Goal: Task Accomplishment & Management: Use online tool/utility

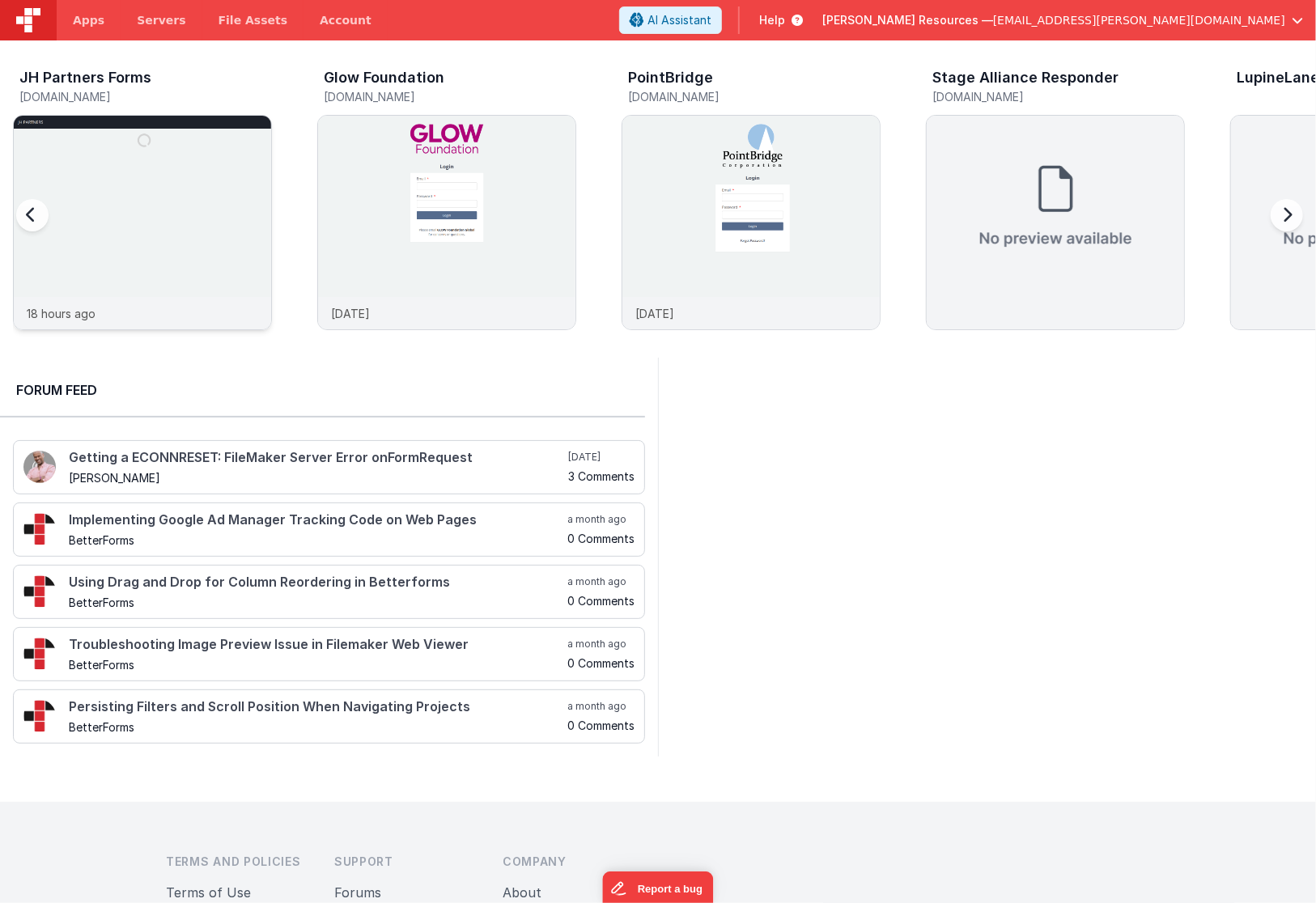
click at [208, 173] on img at bounding box center [143, 244] width 257 height 257
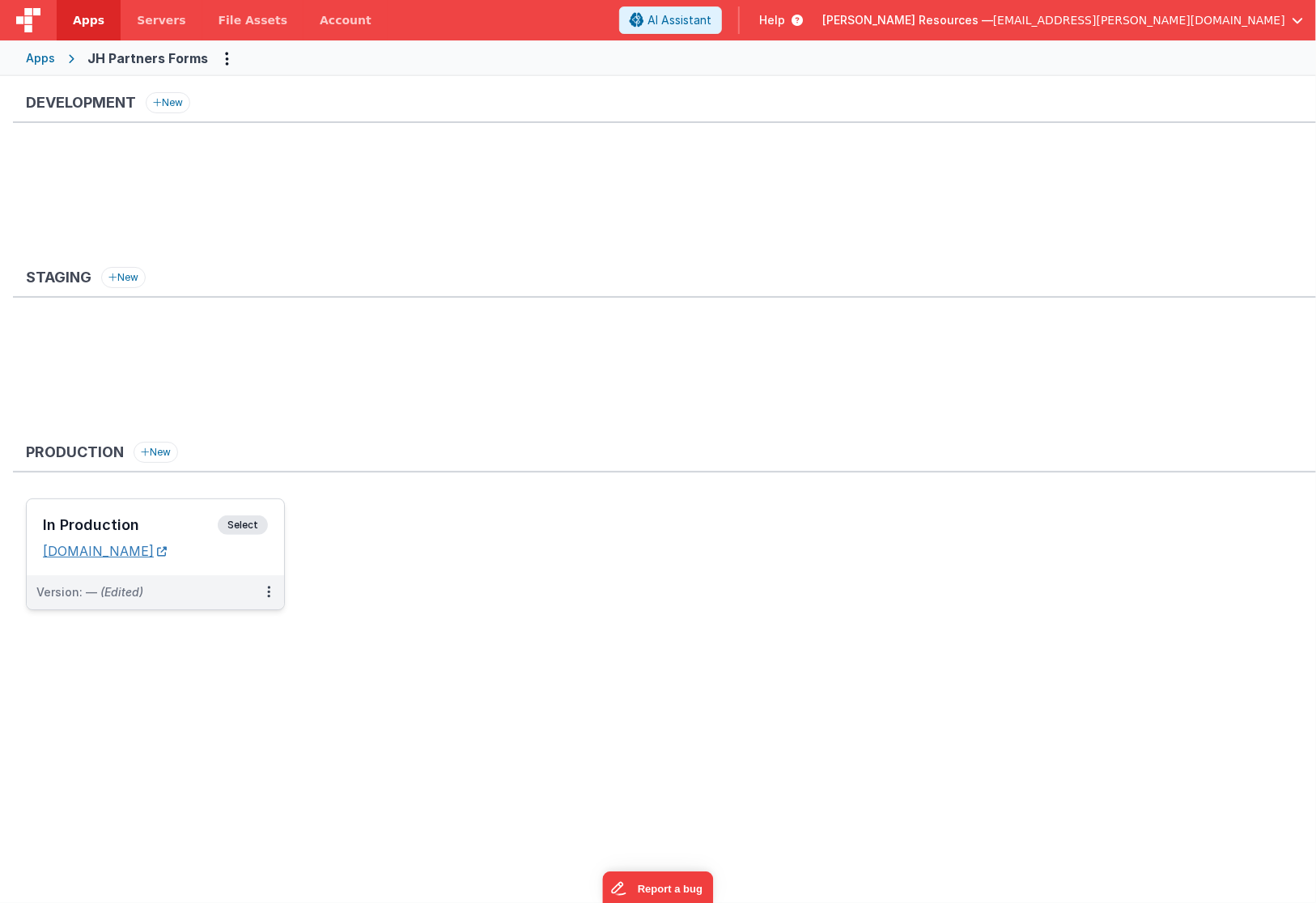
click at [167, 554] on link "[DOMAIN_NAME]" at bounding box center [105, 551] width 124 height 16
click at [167, 555] on link "[DOMAIN_NAME]" at bounding box center [105, 551] width 124 height 16
click at [252, 523] on span "Select" at bounding box center [242, 525] width 50 height 20
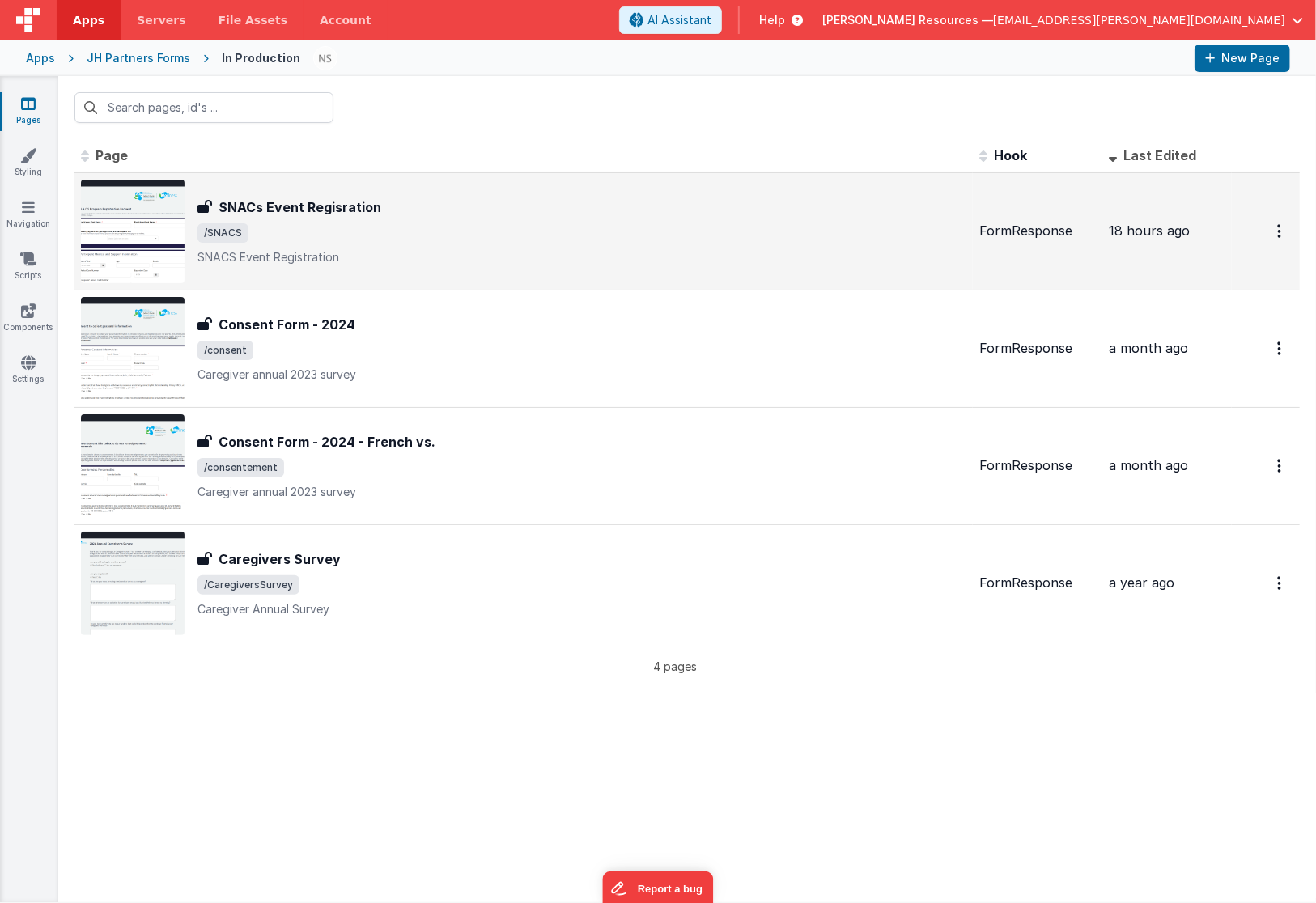
click at [294, 227] on span "/SNACS" at bounding box center [581, 233] width 769 height 20
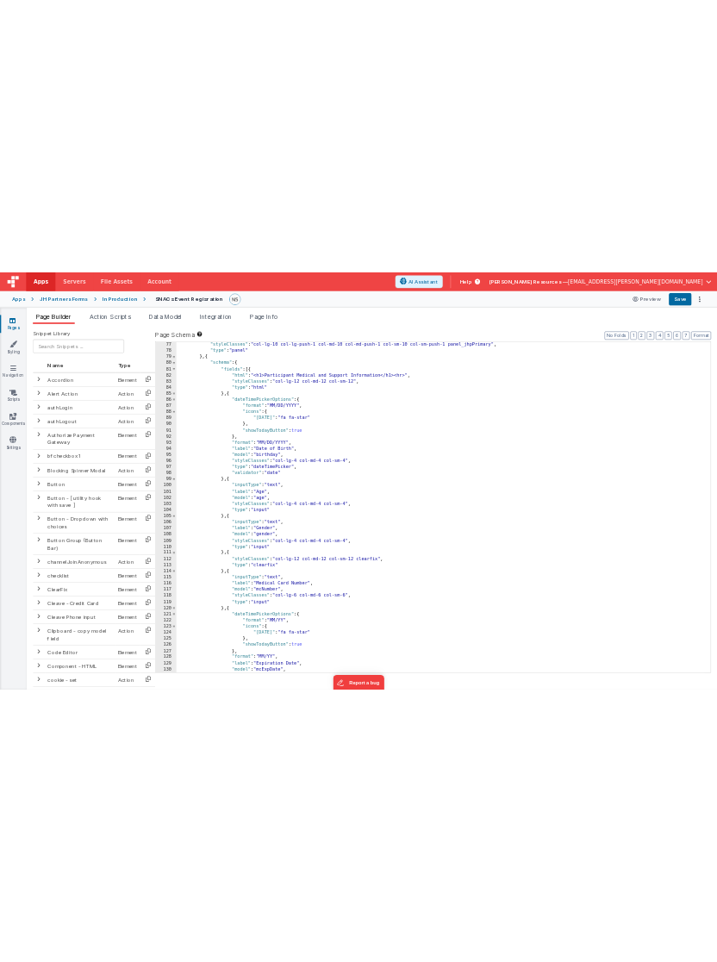
scroll to position [1103, 0]
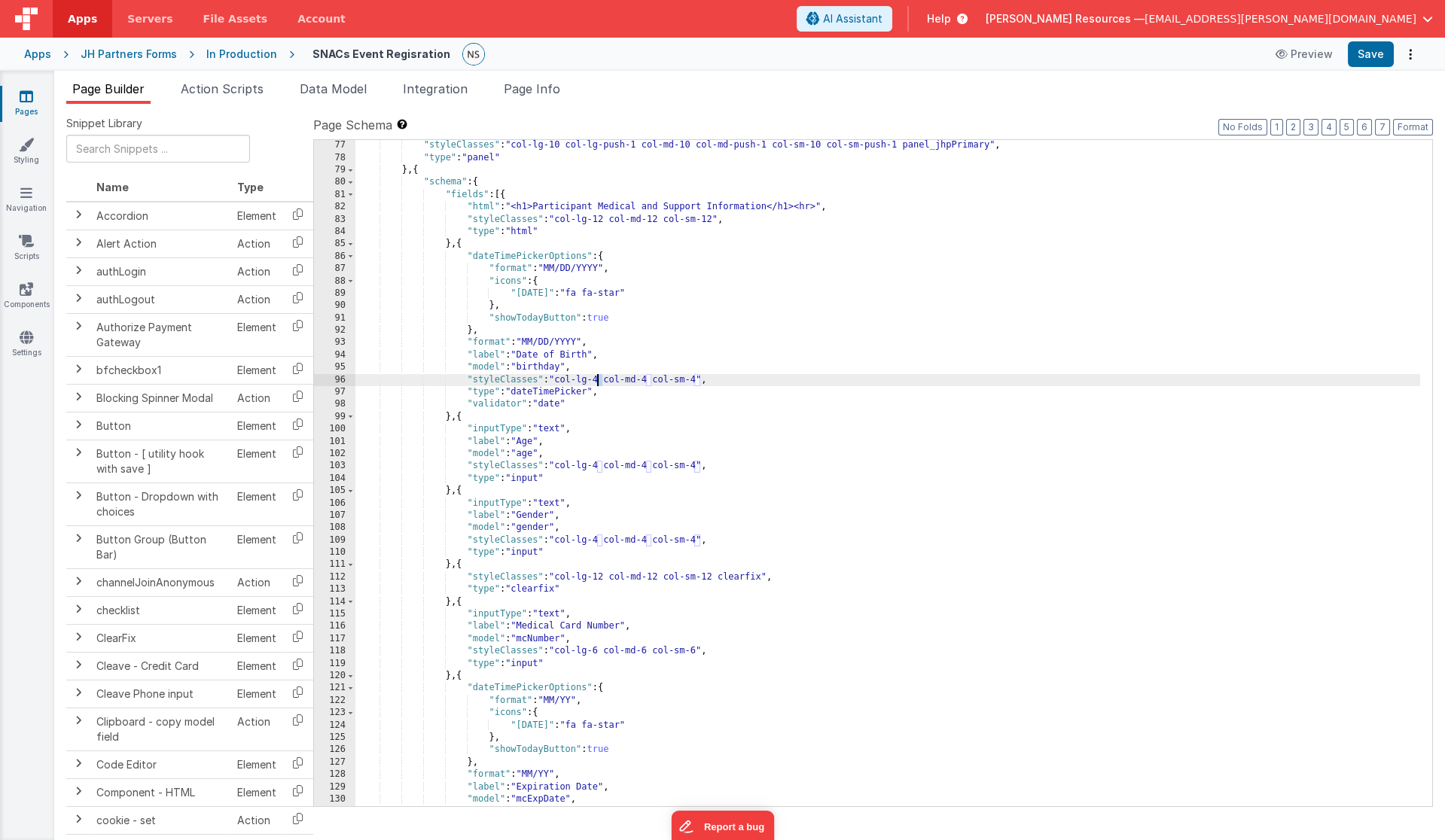
click at [597, 378] on div ""styleClasses" : "col-lg-10 col-lg-push-1 col-md-10 col-md-push-1 col-sm-10 col…" at bounding box center [888, 485] width 1065 height 692
click at [647, 380] on div ""styleClasses" : "col-lg-10 col-lg-push-1 col-md-10 col-md-push-1 col-sm-10 col…" at bounding box center [888, 485] width 1065 height 692
click at [697, 380] on div ""styleClasses" : "col-lg-10 col-lg-push-1 col-md-10 col-md-push-1 col-sm-10 col…" at bounding box center [888, 485] width 1065 height 692
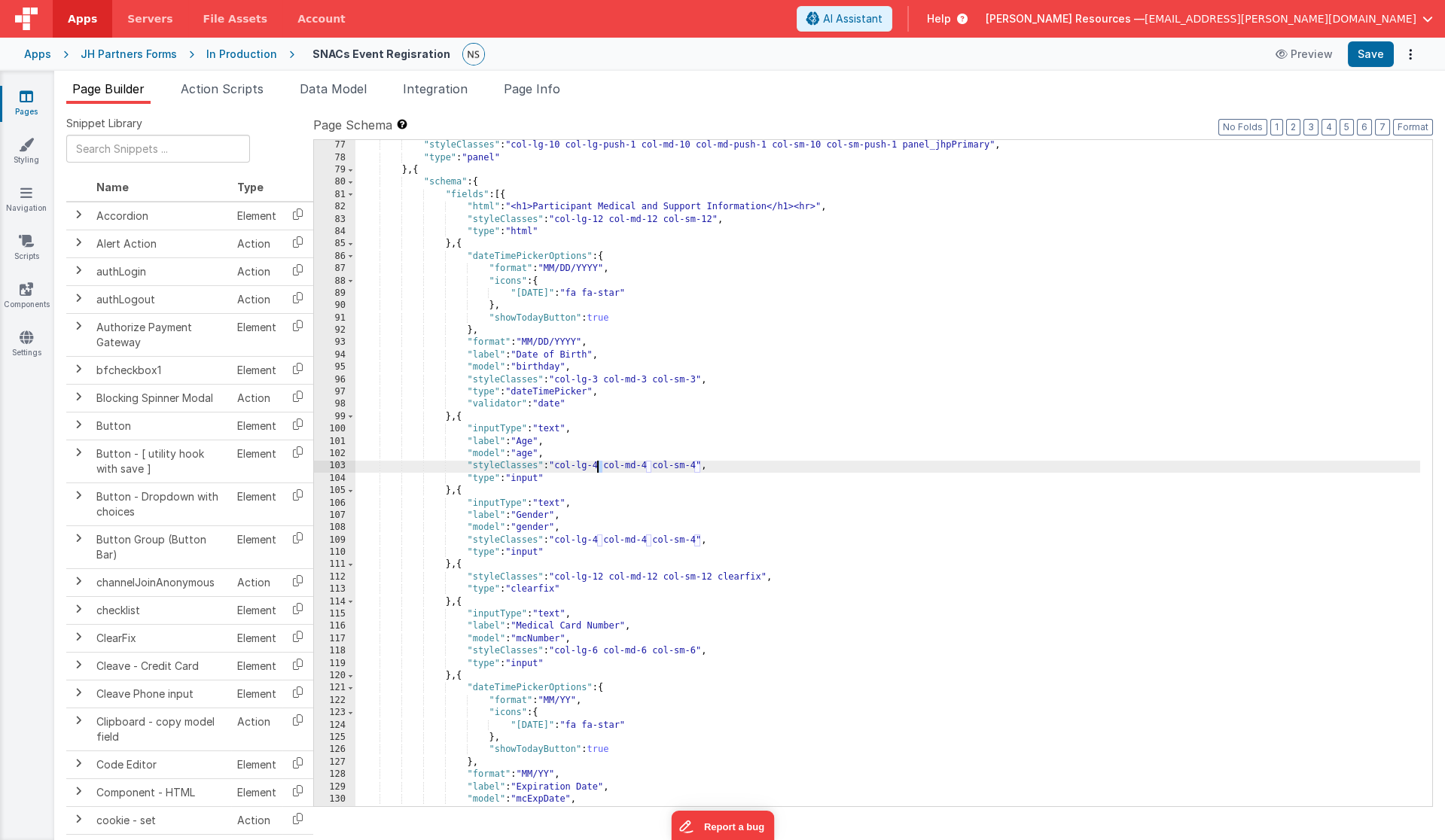
click at [598, 466] on div ""styleClasses" : "col-lg-10 col-lg-push-1 col-md-10 col-md-push-1 col-sm-10 col…" at bounding box center [888, 485] width 1065 height 692
click at [647, 464] on div ""styleClasses" : "col-lg-10 col-lg-push-1 col-md-10 col-md-push-1 col-sm-10 col…" at bounding box center [888, 485] width 1065 height 692
click at [602, 466] on div ""styleClasses" : "col-lg-10 col-lg-push-1 col-md-10 col-md-push-1 col-sm-10 col…" at bounding box center [888, 485] width 1065 height 692
click at [649, 468] on div ""styleClasses" : "col-lg-10 col-lg-push-1 col-md-10 col-md-push-1 col-sm-10 col…" at bounding box center [888, 485] width 1065 height 692
click at [698, 466] on div ""styleClasses" : "col-lg-10 col-lg-push-1 col-md-10 col-md-push-1 col-sm-10 col…" at bounding box center [888, 485] width 1065 height 692
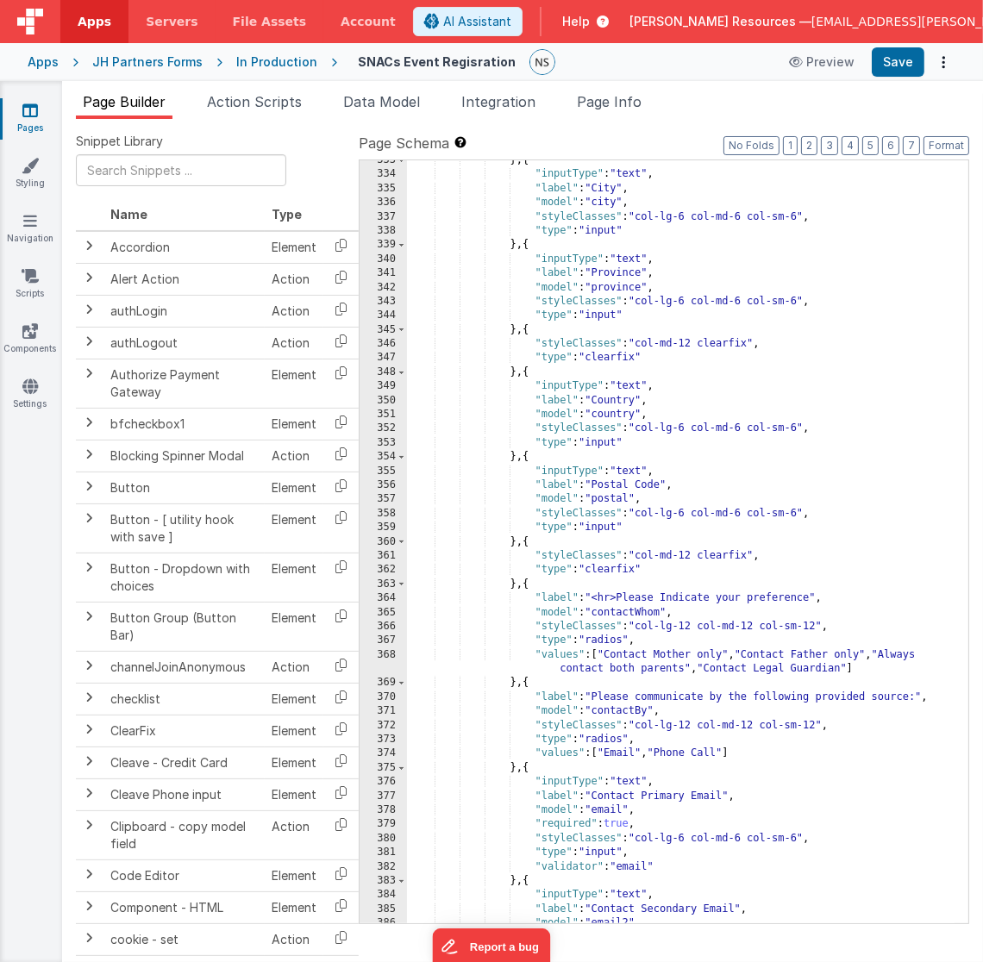
scroll to position [4870, 0]
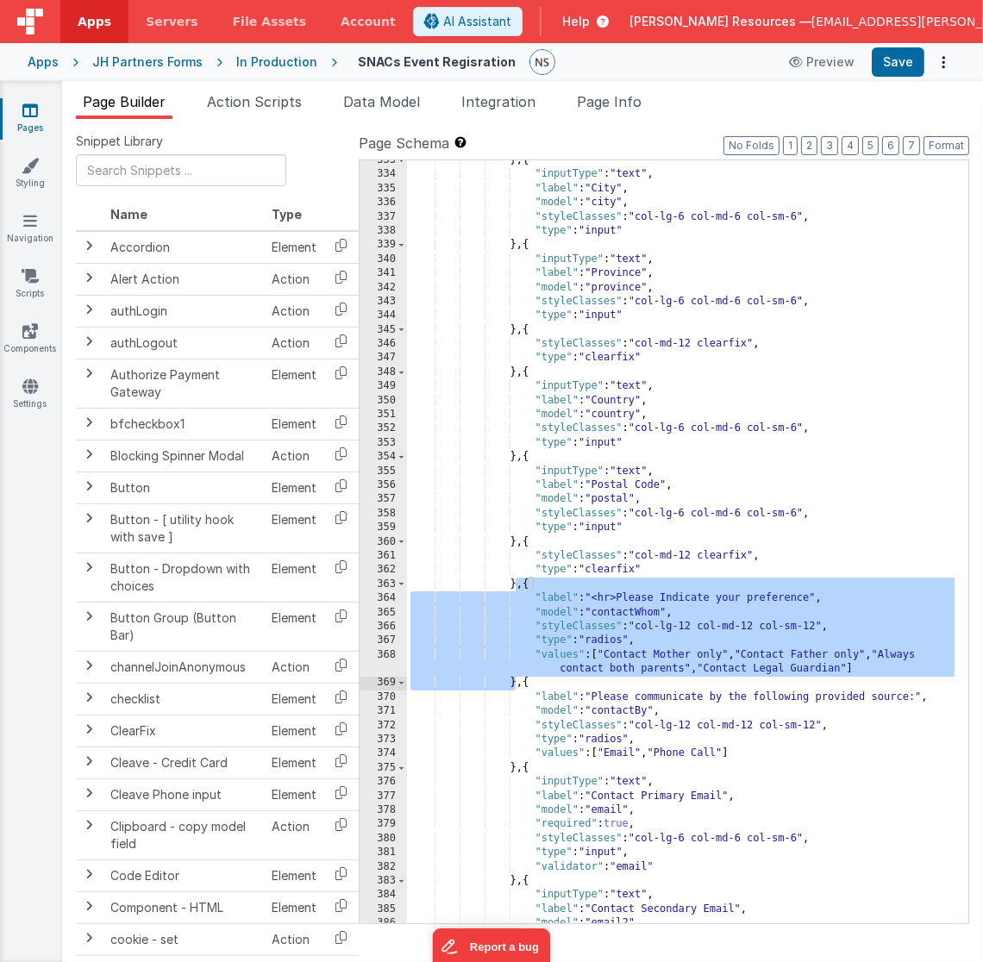
drag, startPoint x: 517, startPoint y: 584, endPoint x: 514, endPoint y: 680, distance: 96.6
click at [514, 680] on div "} , { "inputType" : "text" , "label" : "City" , "model" : "city" , "styleClasse…" at bounding box center [681, 549] width 548 height 792
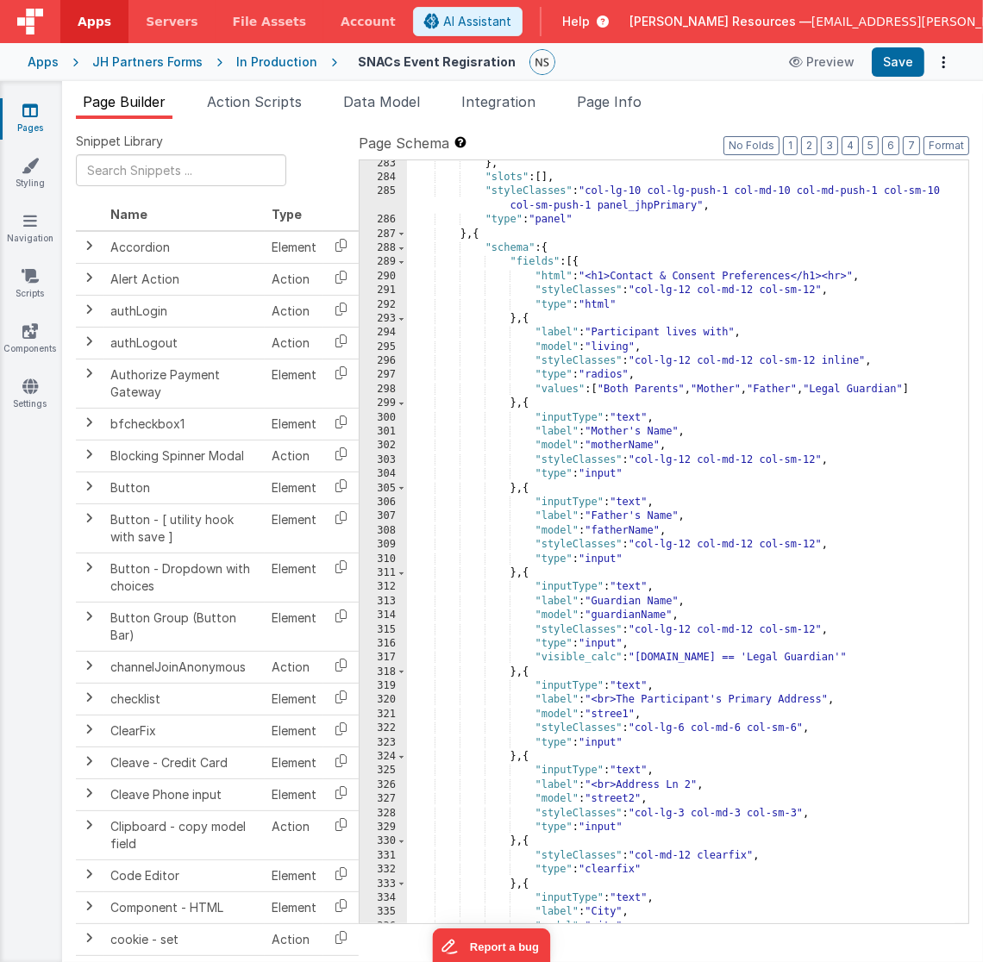
scroll to position [4146, 0]
click at [516, 405] on div "} , "slots" : [ ] , "styleClasses" : "col-lg-10 col-lg-push-1 col-md-10 col-md-…" at bounding box center [681, 553] width 548 height 792
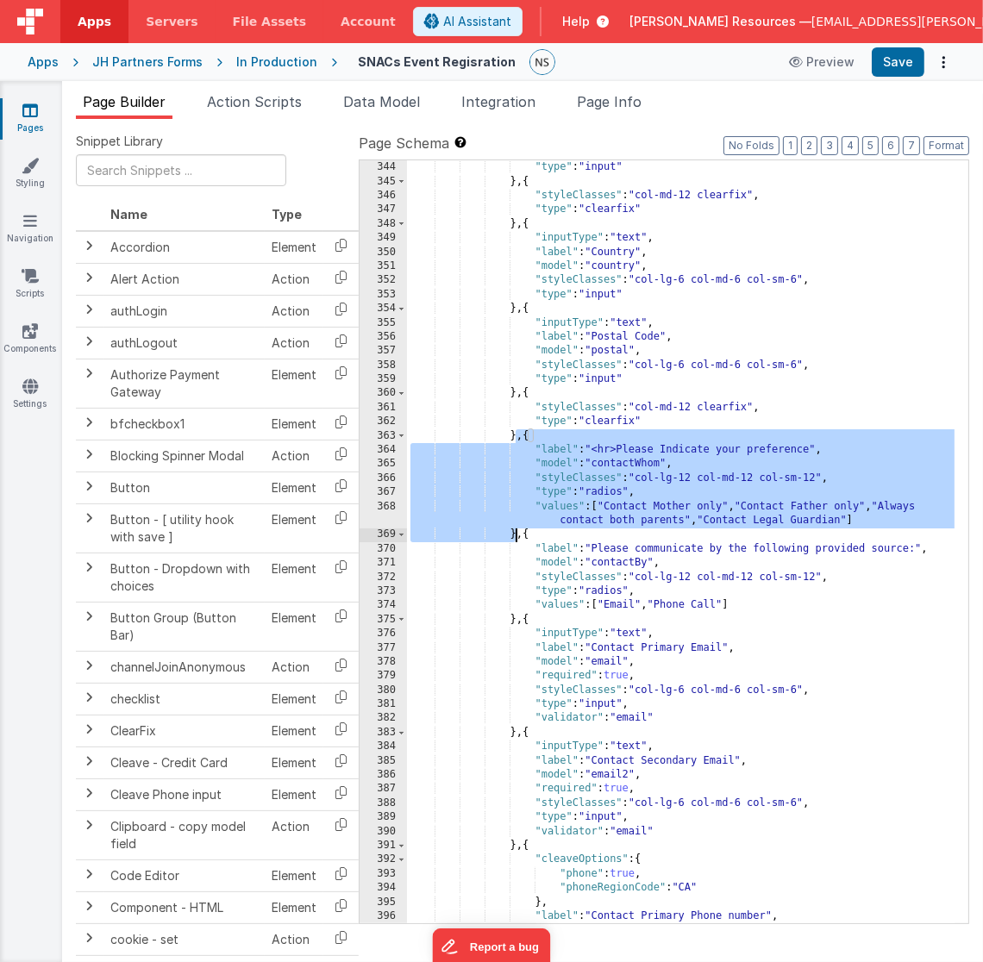
scroll to position [5019, 0]
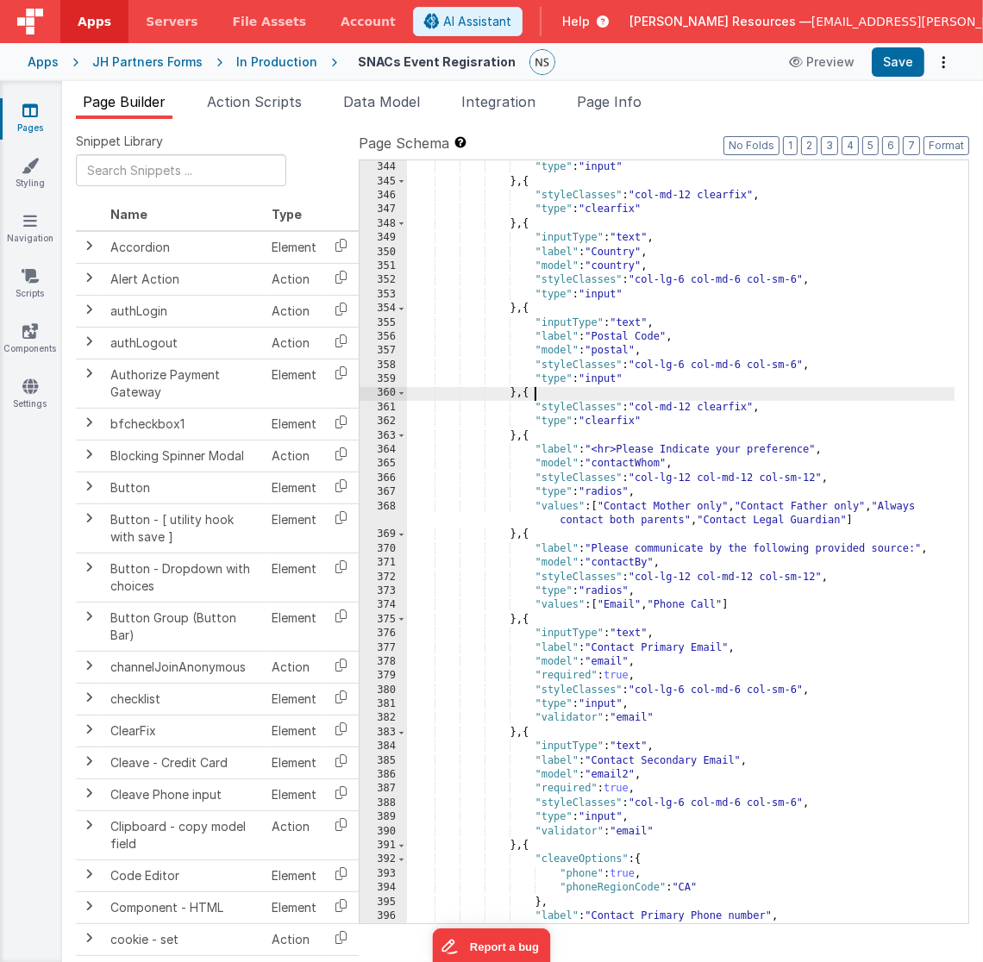
click at [722, 390] on div ""styleClasses" : "col-lg-6 col-md-6 col-sm-6" , "type" : "input" } , { "styleCl…" at bounding box center [681, 543] width 548 height 792
click at [620, 450] on div ""styleClasses" : "col-lg-6 col-md-6 col-sm-6" , "type" : "input" } , { "styleCl…" at bounding box center [681, 543] width 548 height 792
drag, startPoint x: 869, startPoint y: 549, endPoint x: 833, endPoint y: 549, distance: 36.2
click at [833, 549] on div ""styleClasses" : "col-lg-6 col-md-6 col-sm-6" , "type" : "input" } , { "styleCl…" at bounding box center [681, 543] width 548 height 792
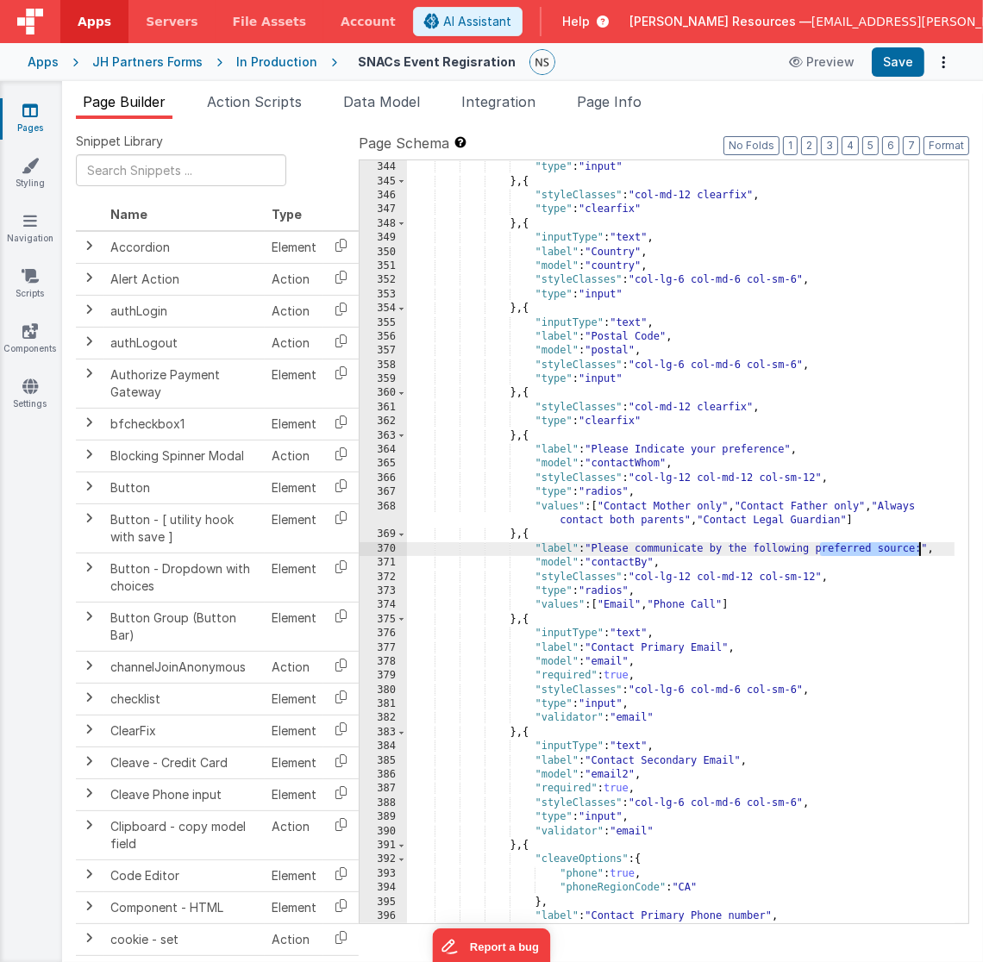
drag, startPoint x: 819, startPoint y: 549, endPoint x: 918, endPoint y: 547, distance: 99.2
click at [918, 547] on div ""styleClasses" : "col-lg-6 col-md-6 col-sm-6" , "type" : "input" } , { "styleCl…" at bounding box center [681, 543] width 548 height 792
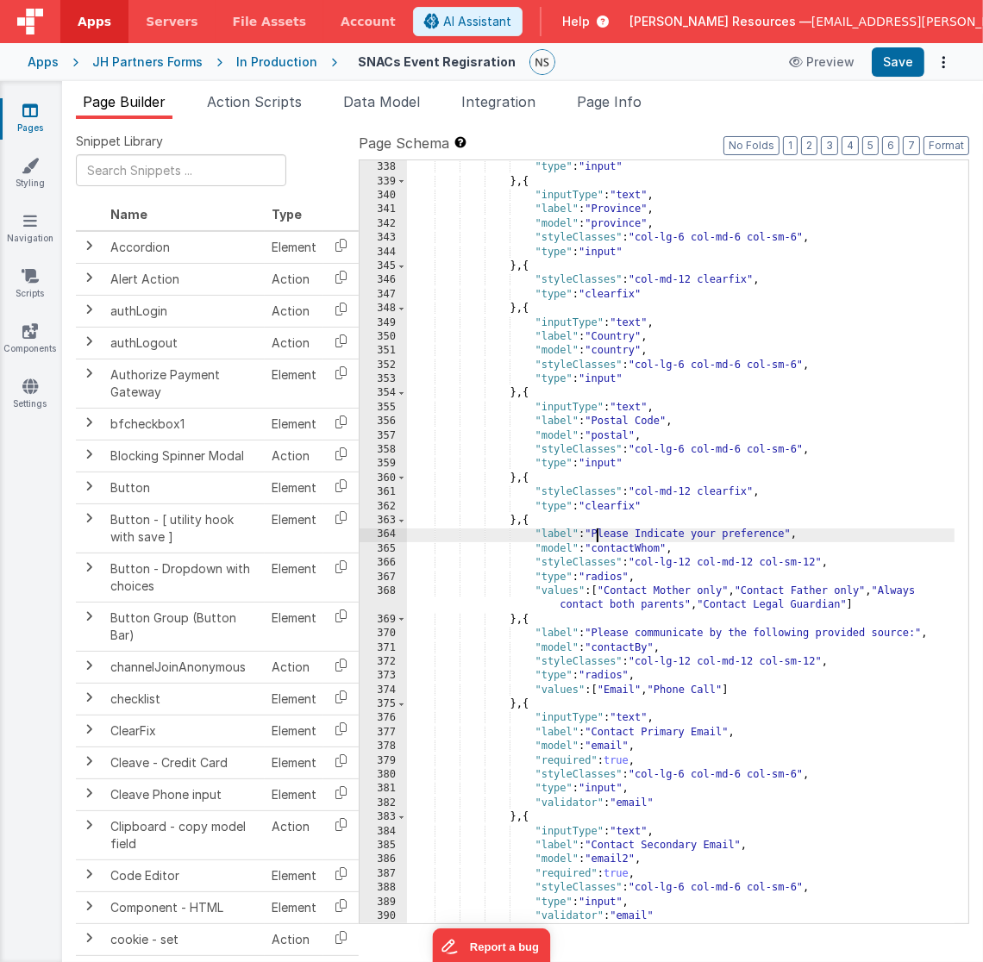
scroll to position [4934, 0]
click at [820, 565] on div ""styleClasses" : "col-lg-6 col-md-6 col-sm-6" , "type" : "input" } , { "inputTy…" at bounding box center [681, 543] width 548 height 792
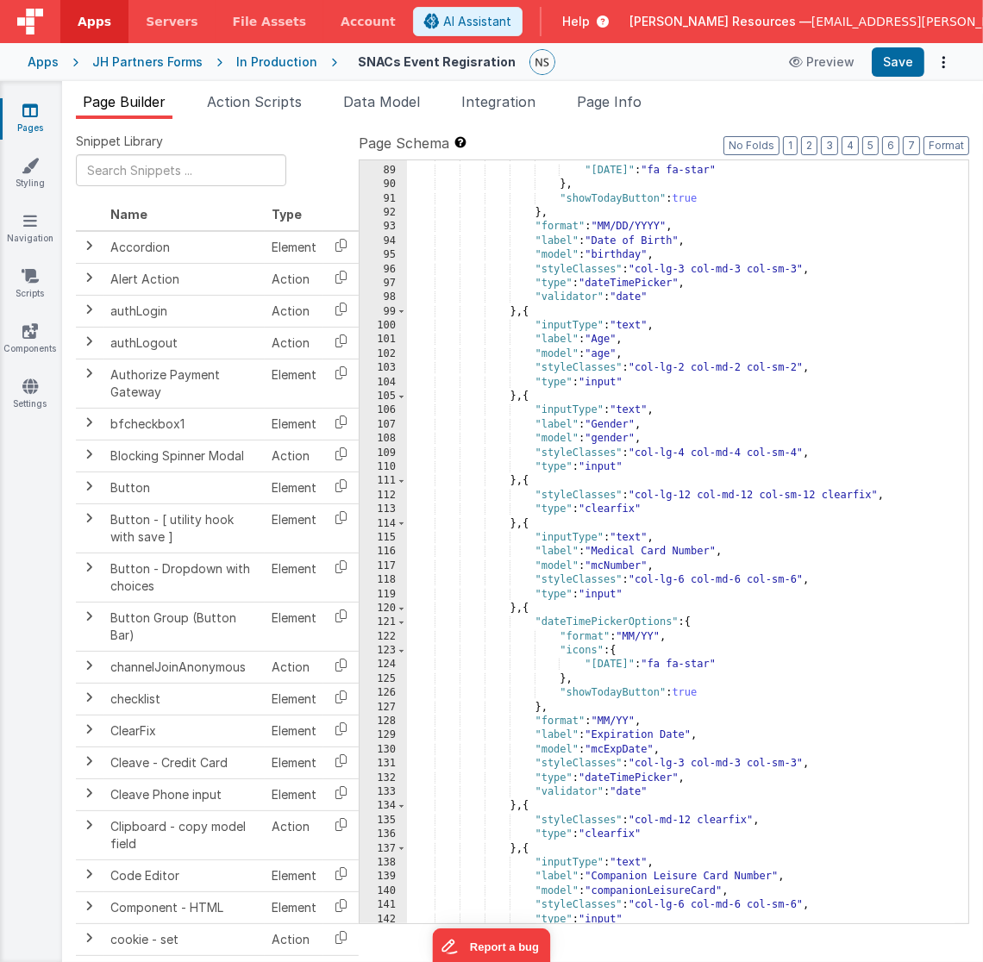
scroll to position [1365, 0]
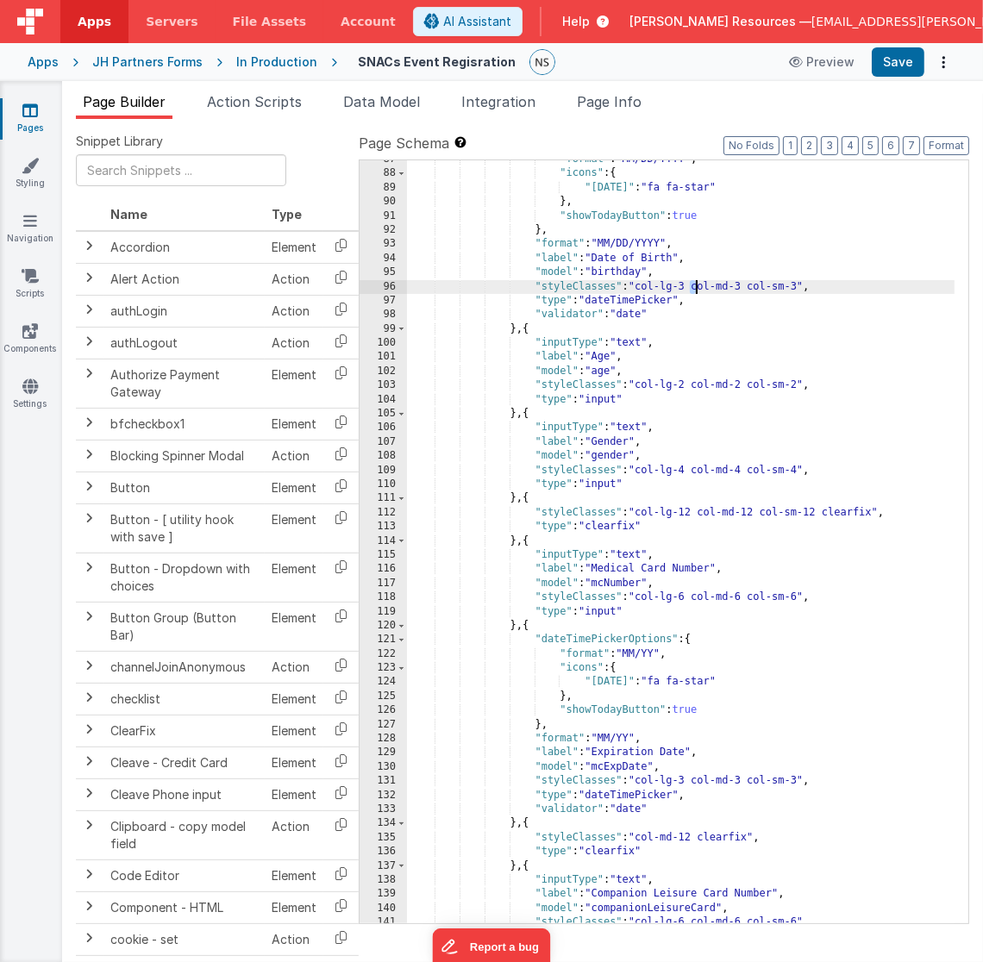
click at [695, 281] on div ""format" : "MM/DD/YYYY" , "icons" : { "[DATE]" : "fa fa-star" } , "showTodayBut…" at bounding box center [681, 549] width 548 height 792
click at [689, 285] on div ""format" : "MM/DD/YYYY" , "icons" : { "[DATE]" : "fa fa-star" } , "showTodayBut…" at bounding box center [681, 549] width 548 height 792
click at [743, 284] on div ""format" : "MM/DD/YYYY" , "icons" : { "[DATE]" : "fa fa-star" } , "showTodayBut…" at bounding box center [681, 549] width 548 height 792
click at [800, 285] on div ""format" : "MM/DD/YYYY" , "icons" : { "[DATE]" : "fa fa-star" } , "showTodayBut…" at bounding box center [681, 549] width 548 height 792
